Goal: Check status: Check status

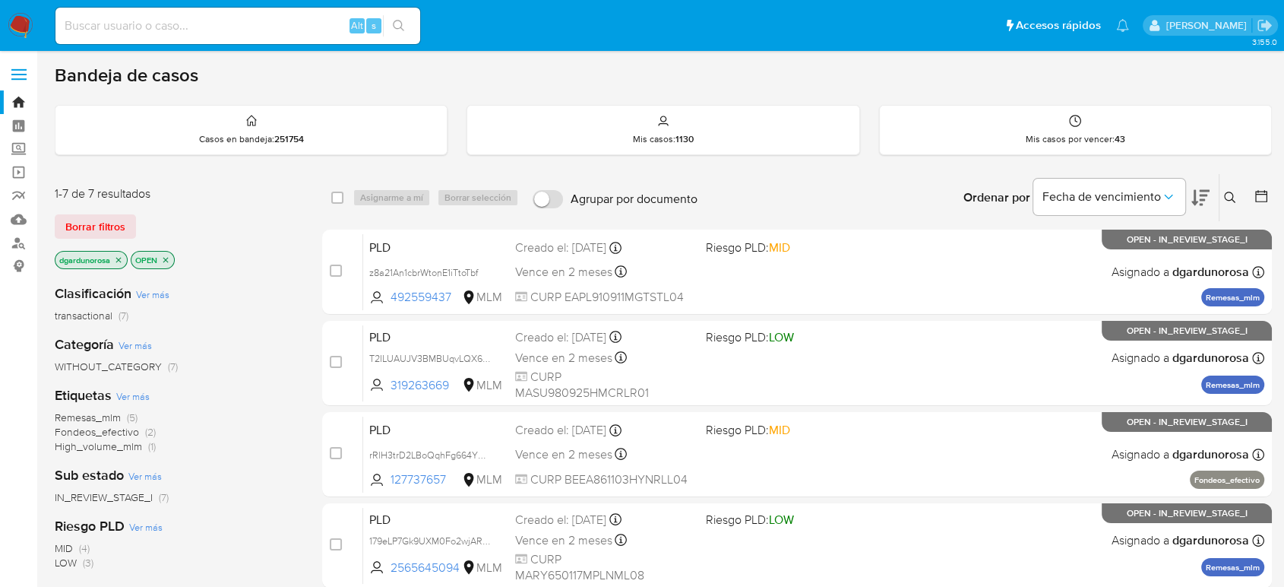
click at [1229, 192] on icon at bounding box center [1230, 198] width 12 height 12
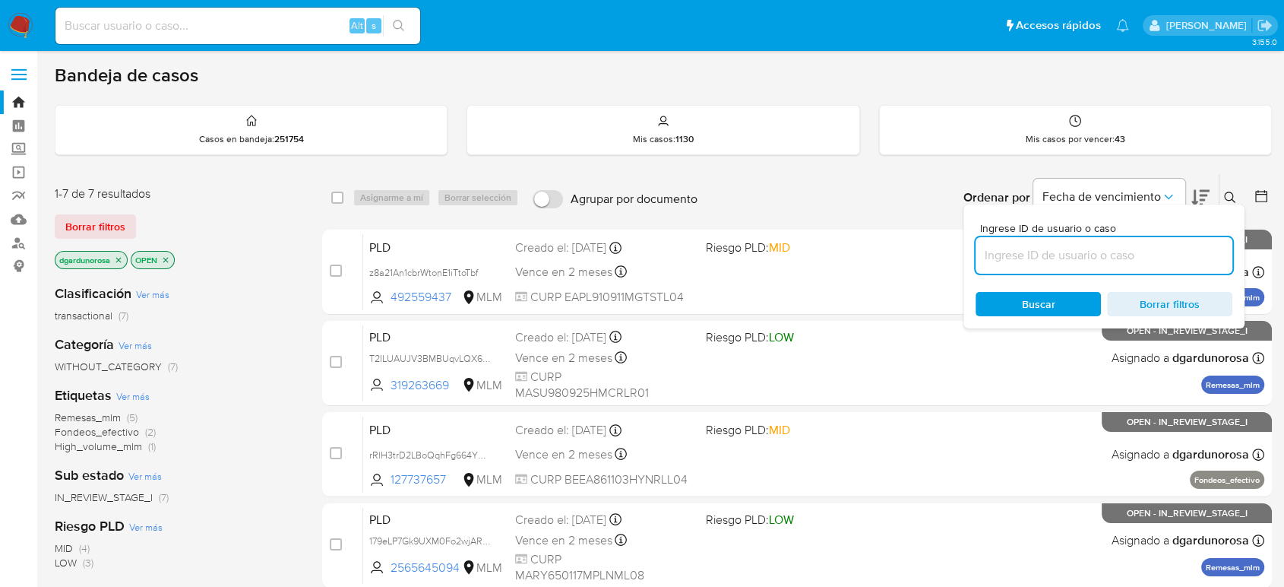
click at [1110, 252] on input at bounding box center [1104, 255] width 257 height 20
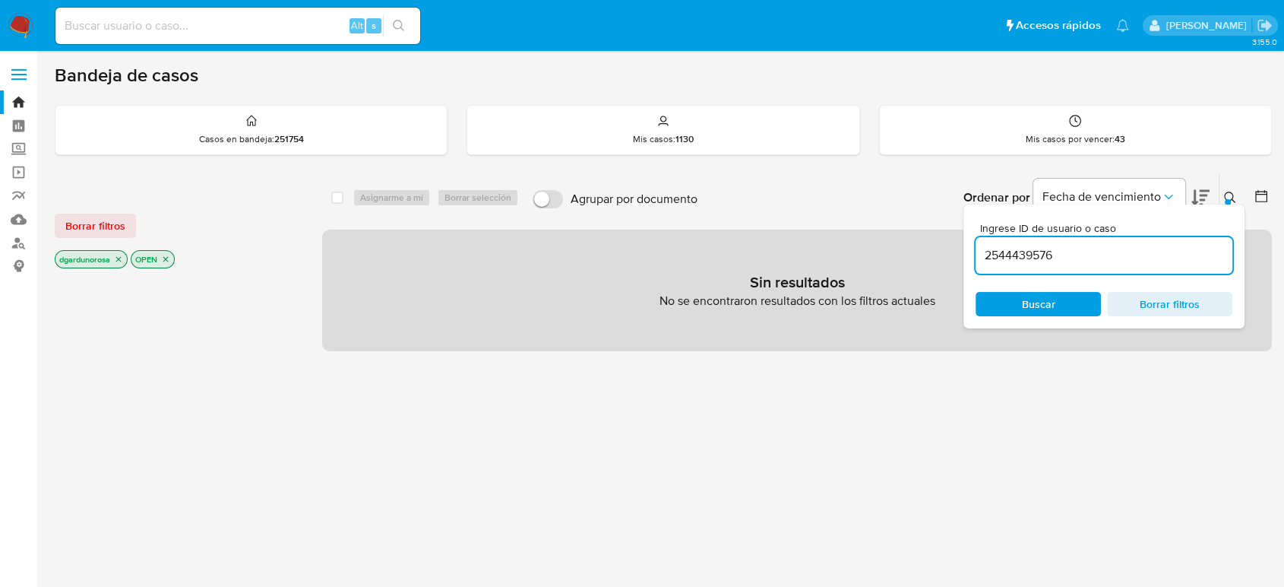
click at [1113, 253] on input "2544439576" at bounding box center [1104, 255] width 257 height 20
type input "2544439576"
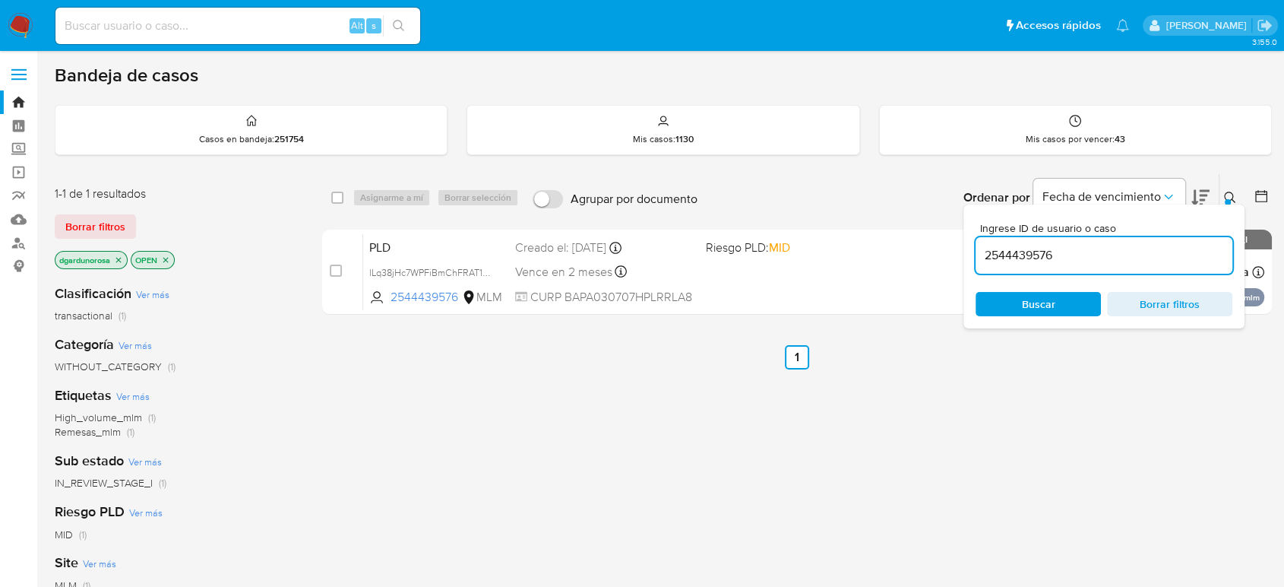
click at [1231, 194] on icon at bounding box center [1230, 198] width 12 height 12
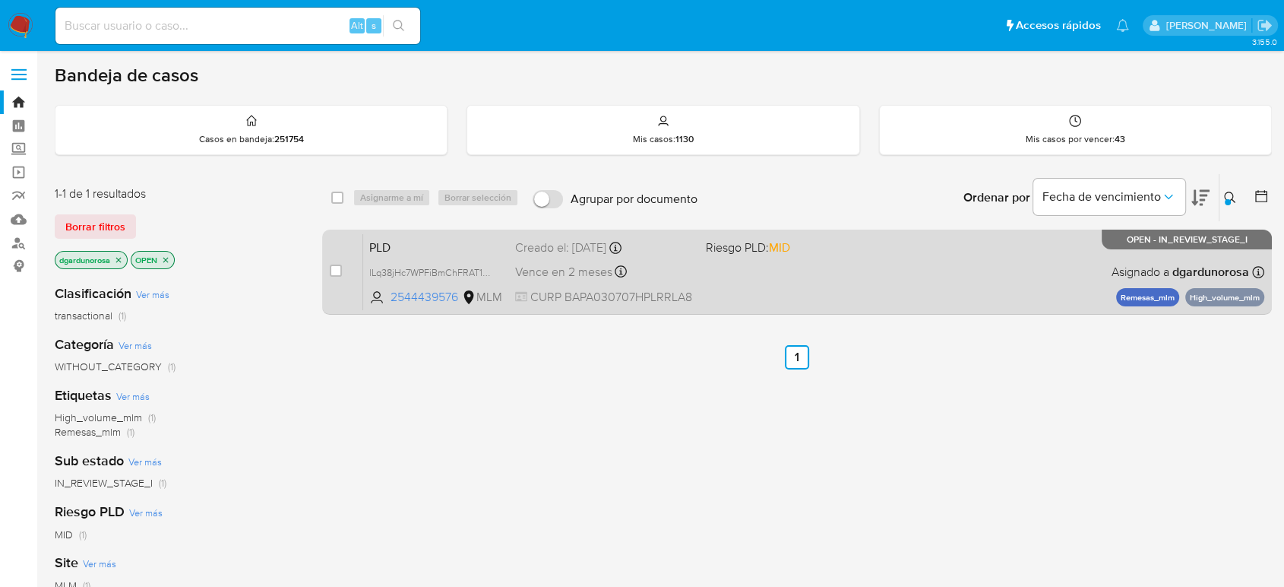
click at [943, 297] on div "PLD lLq38jHc7WPFiBmChFRAT1KH 2544439576 MLM Riesgo PLD: MID Creado el: 12/08/20…" at bounding box center [813, 271] width 901 height 77
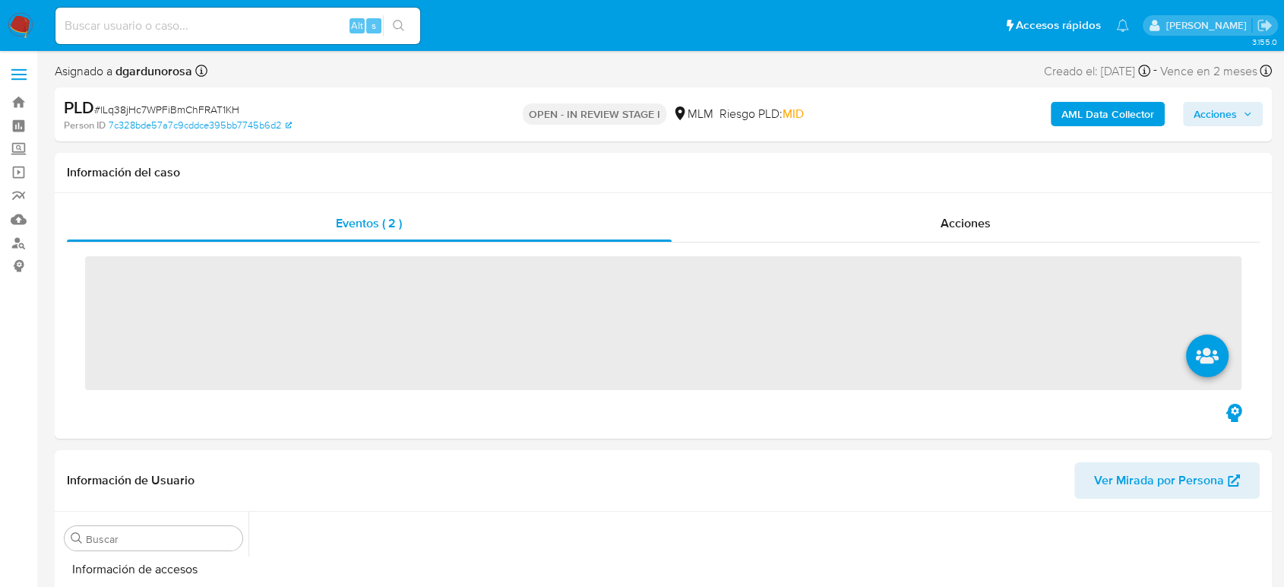
scroll to position [642, 0]
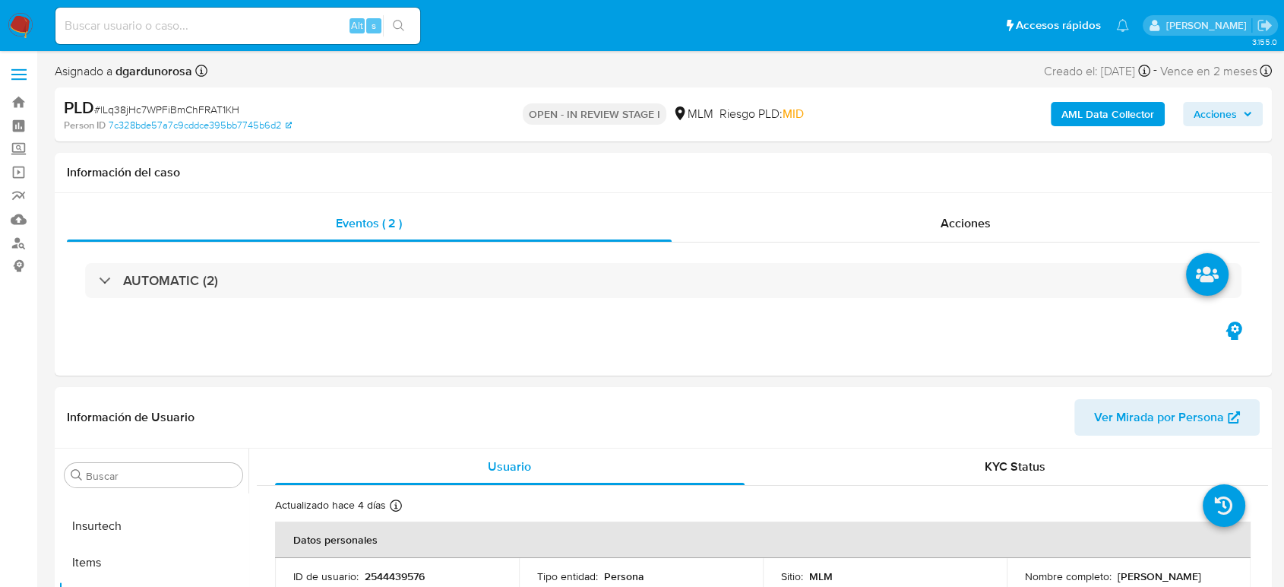
select select "10"
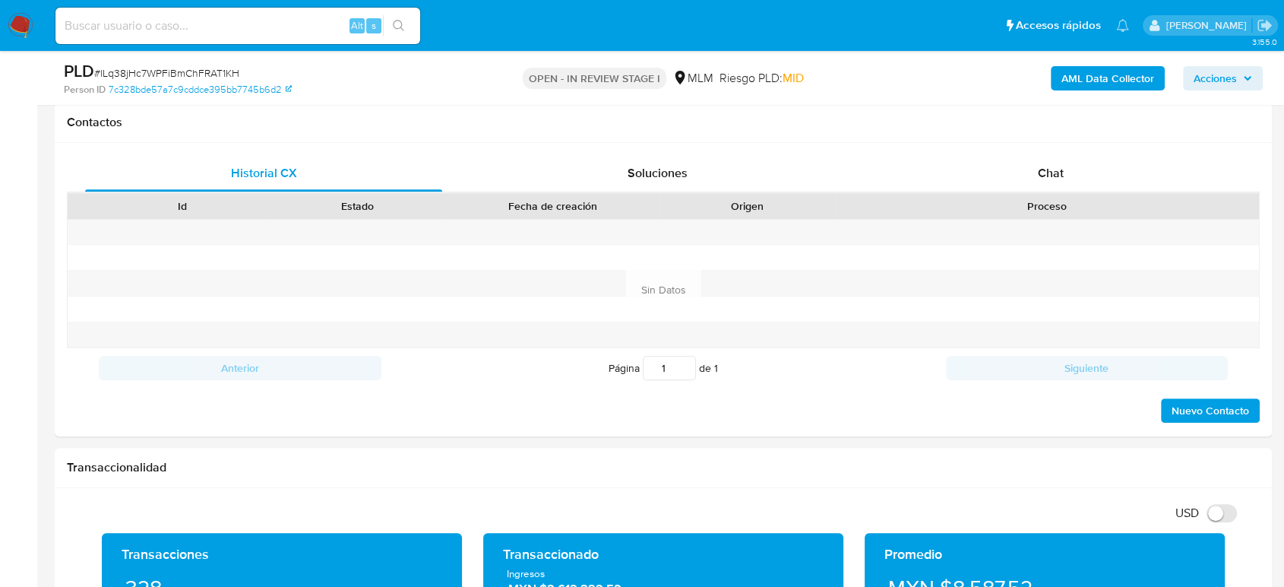
scroll to position [760, 0]
